Goal: Register for event/course

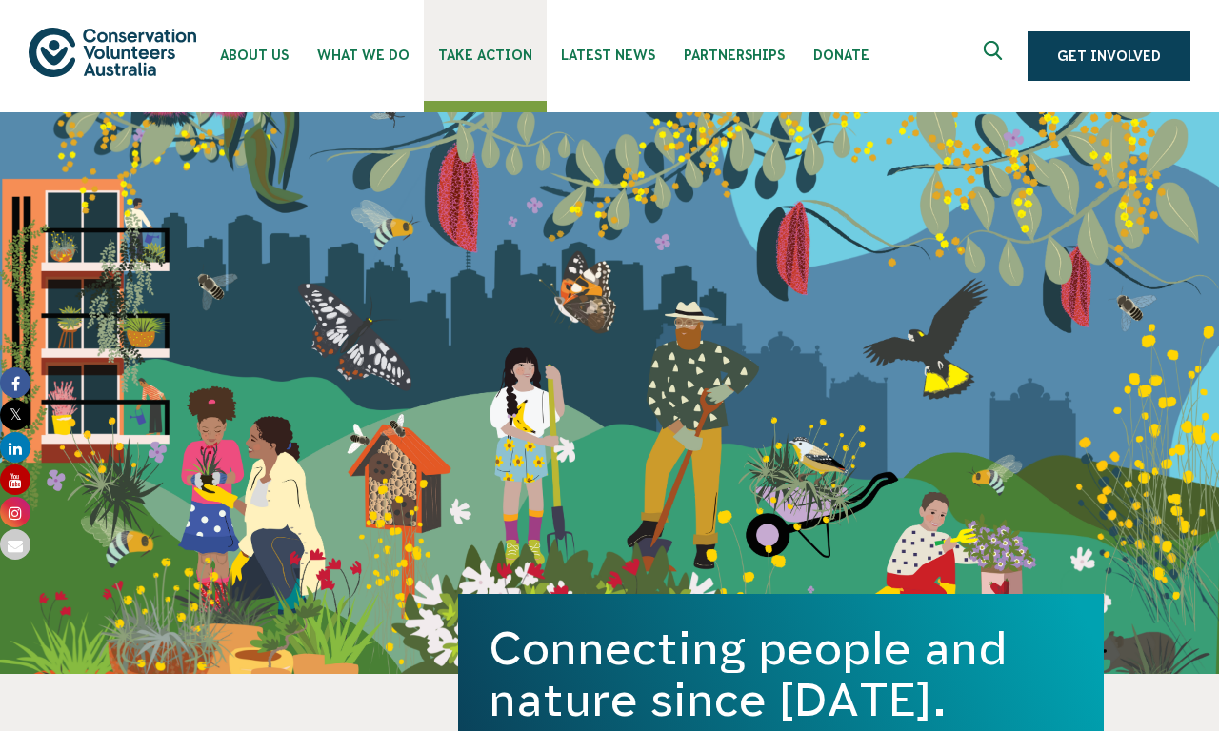
click at [485, 50] on span "Take Action" at bounding box center [485, 55] width 94 height 15
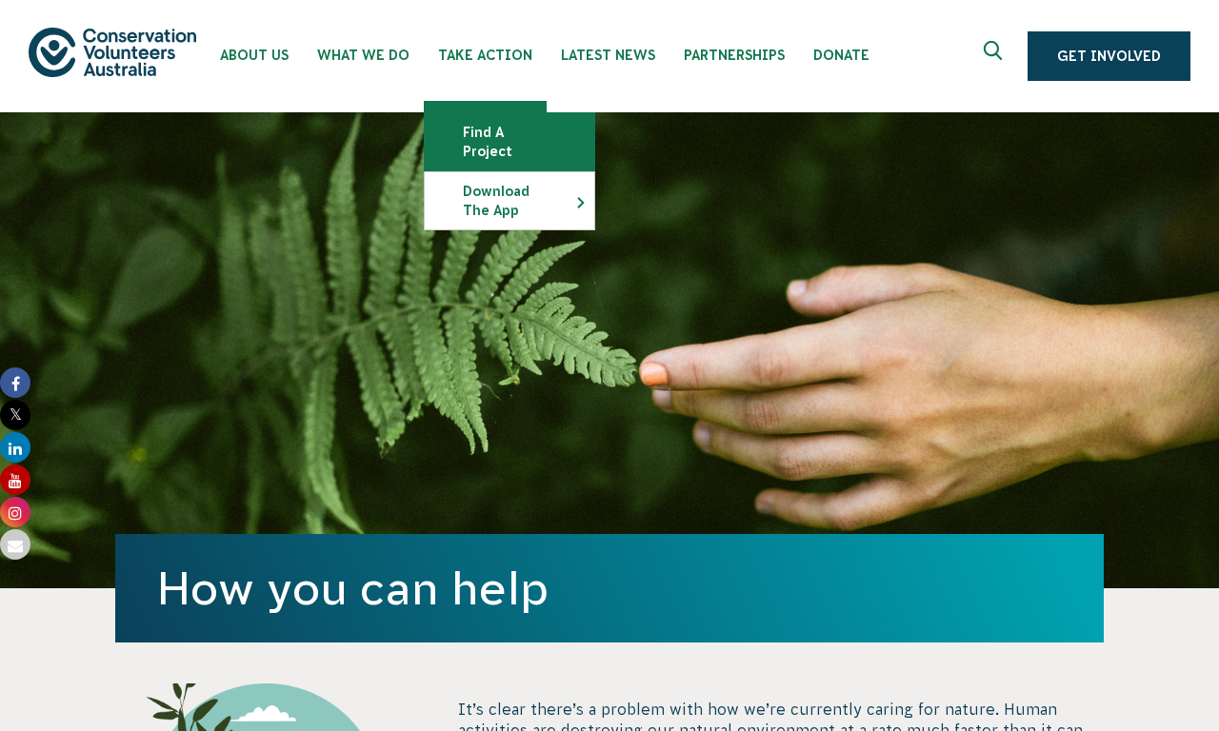
click at [509, 142] on link "Find a project" at bounding box center [509, 141] width 169 height 57
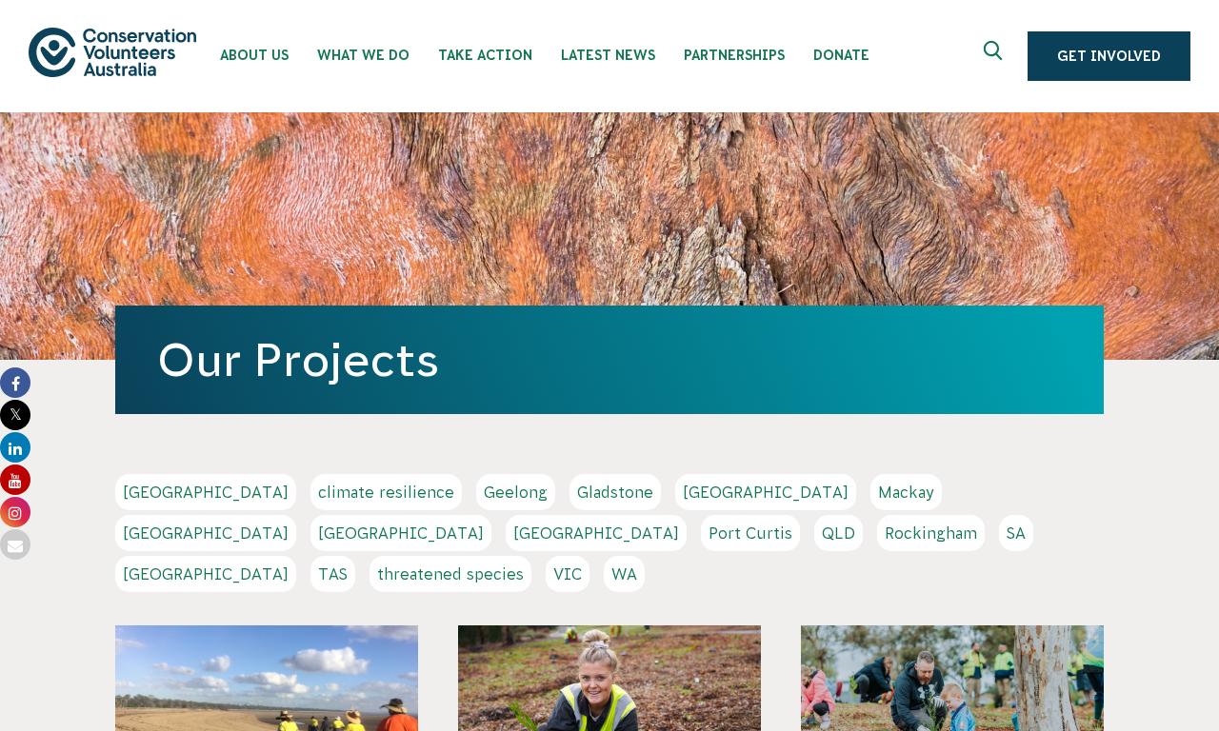
click at [589, 556] on link "VIC" at bounding box center [568, 574] width 44 height 36
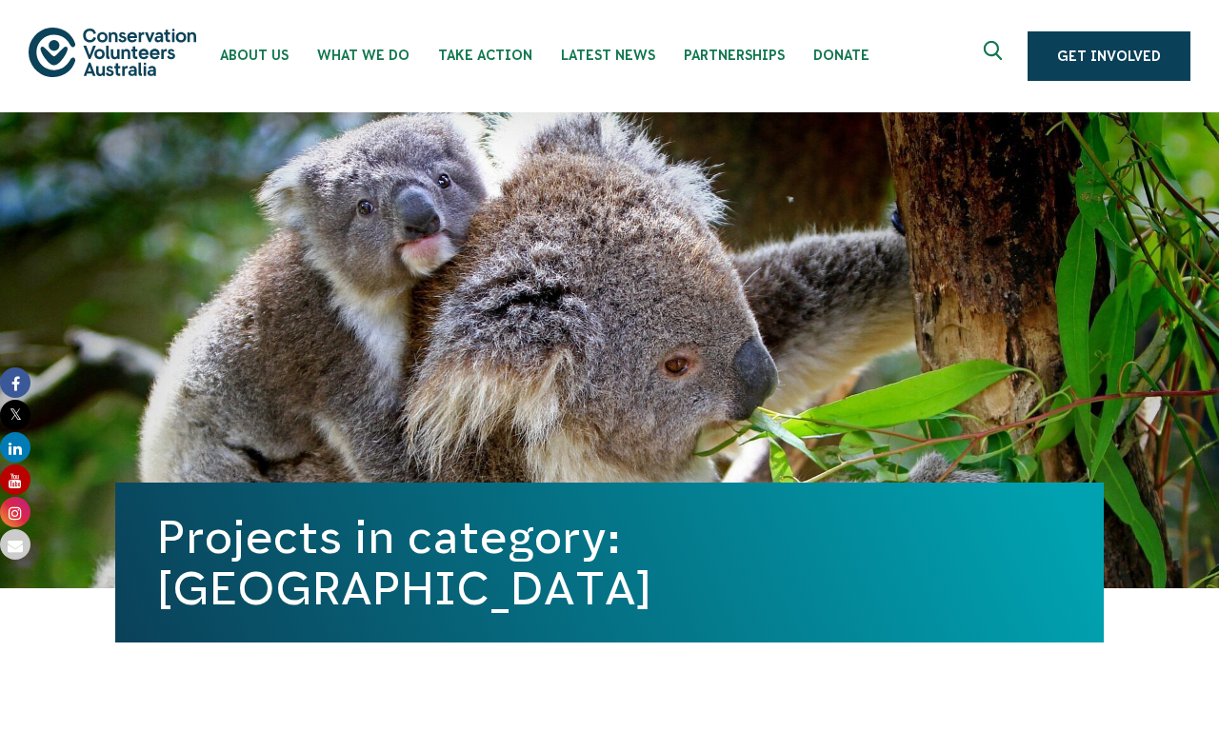
scroll to position [684, 0]
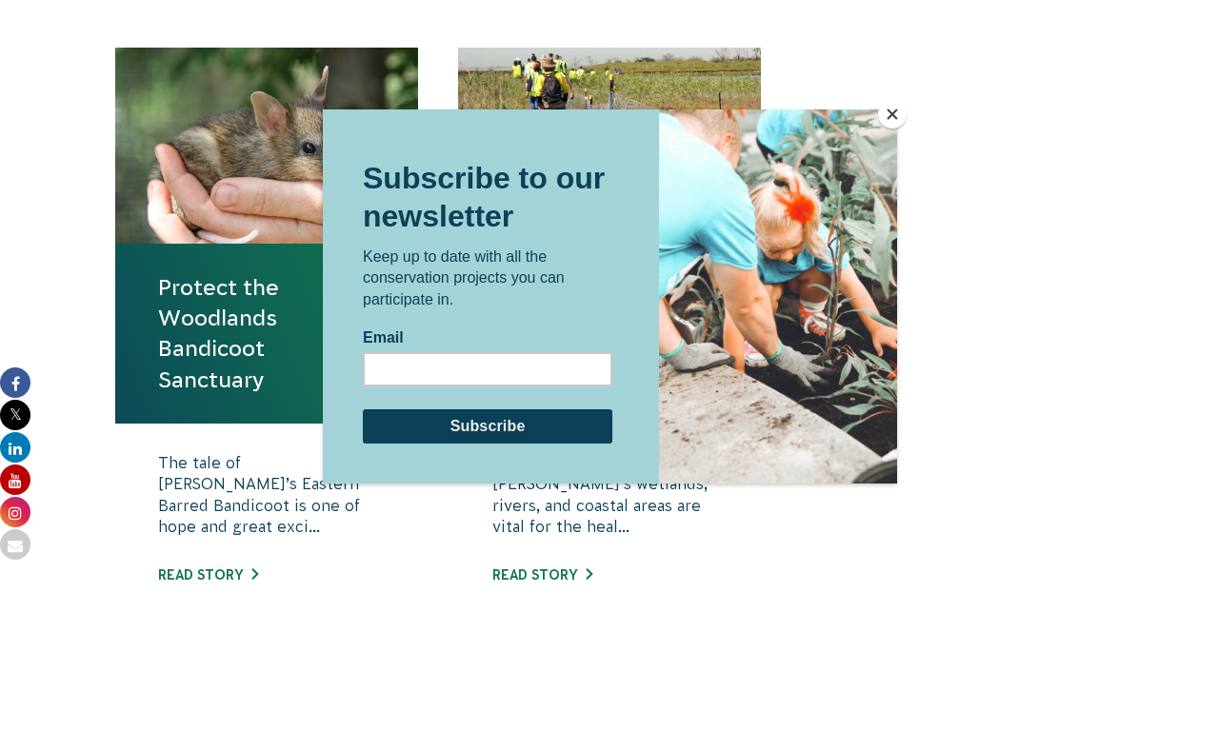
click at [891, 114] on button "Close" at bounding box center [892, 114] width 29 height 29
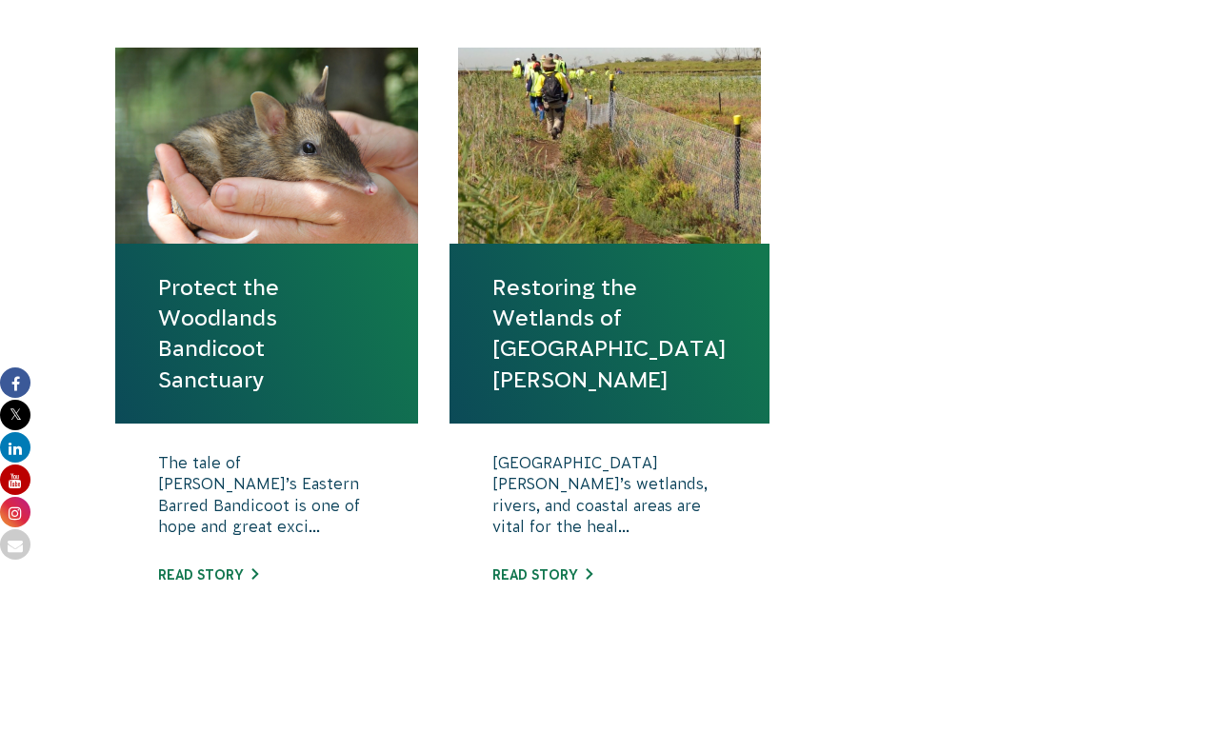
scroll to position [1367, 0]
